Goal: Navigation & Orientation: Find specific page/section

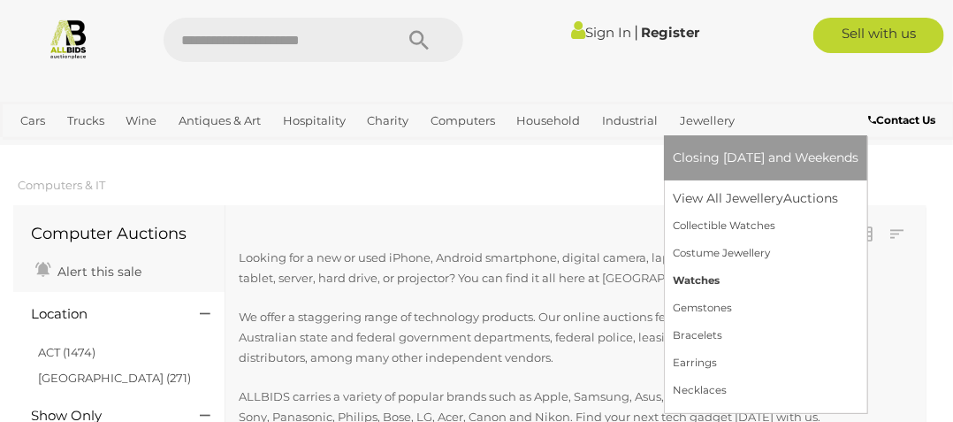
click at [694, 278] on link "Watches" at bounding box center [766, 280] width 186 height 27
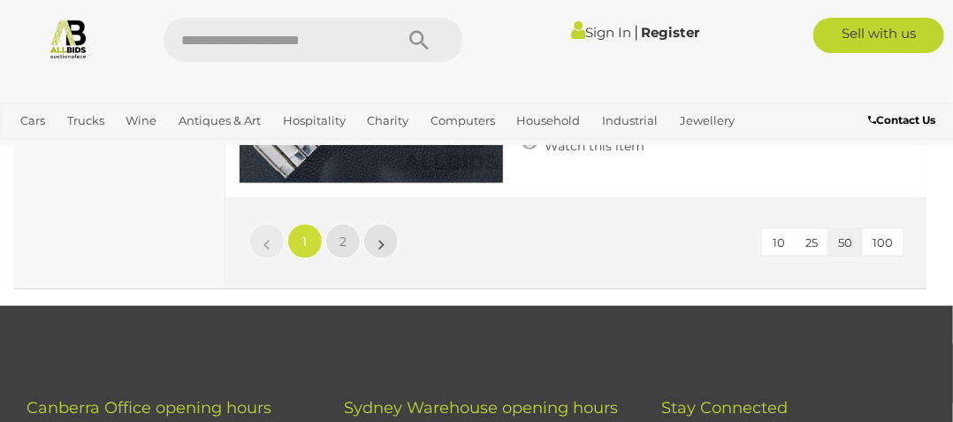
scroll to position [14939, 0]
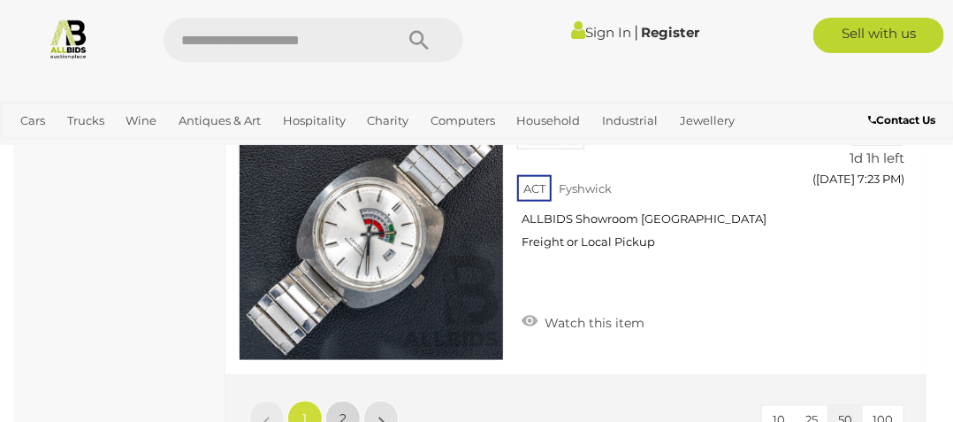
click at [339, 410] on span "2" at bounding box center [342, 418] width 7 height 16
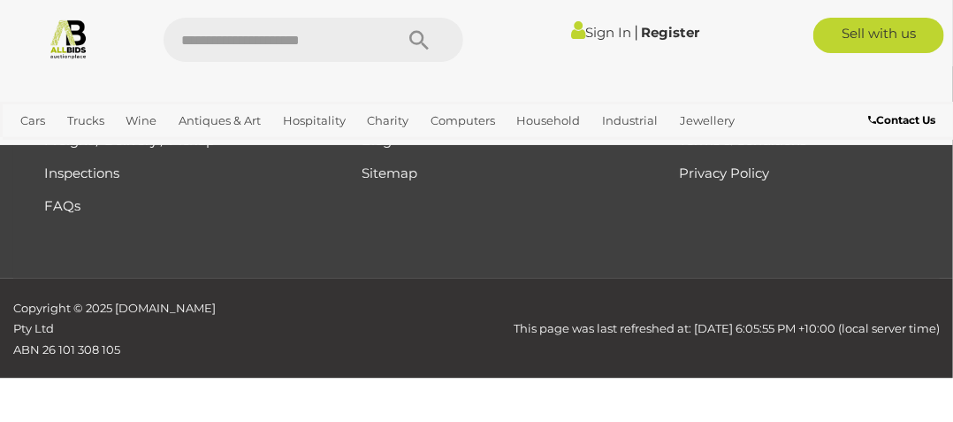
scroll to position [319, 0]
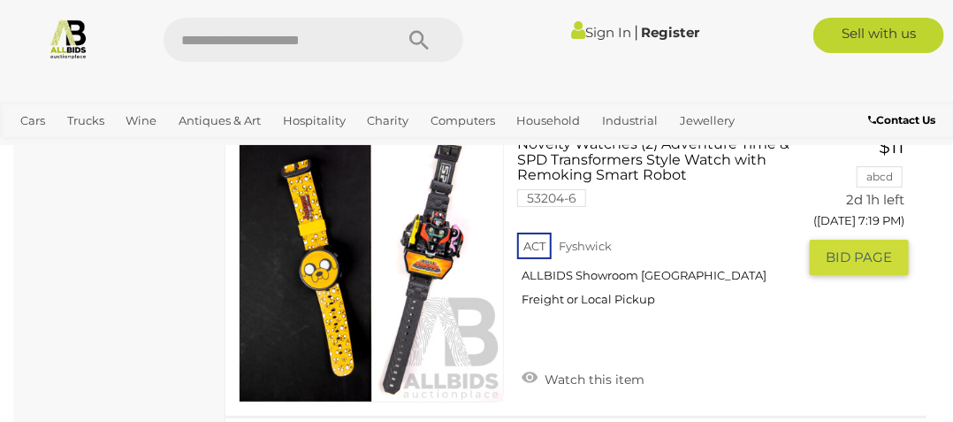
scroll to position [9247, 0]
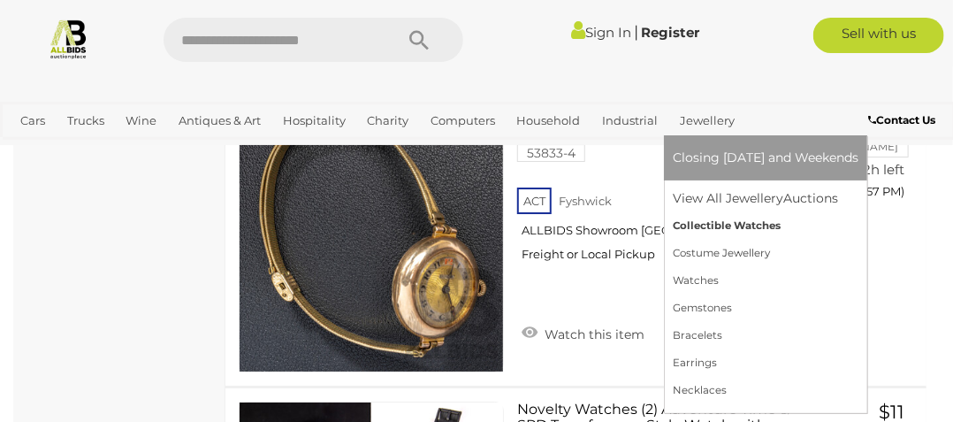
click at [718, 225] on link "Collectible Watches" at bounding box center [766, 225] width 186 height 27
